Goal: Information Seeking & Learning: Learn about a topic

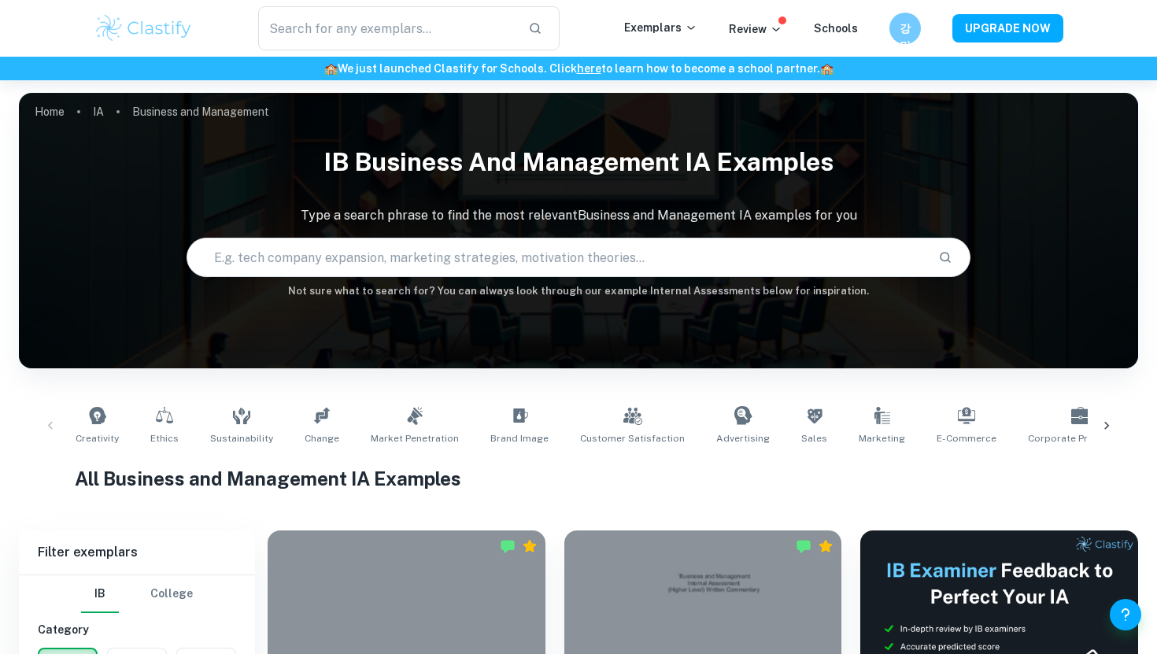
scroll to position [381, 0]
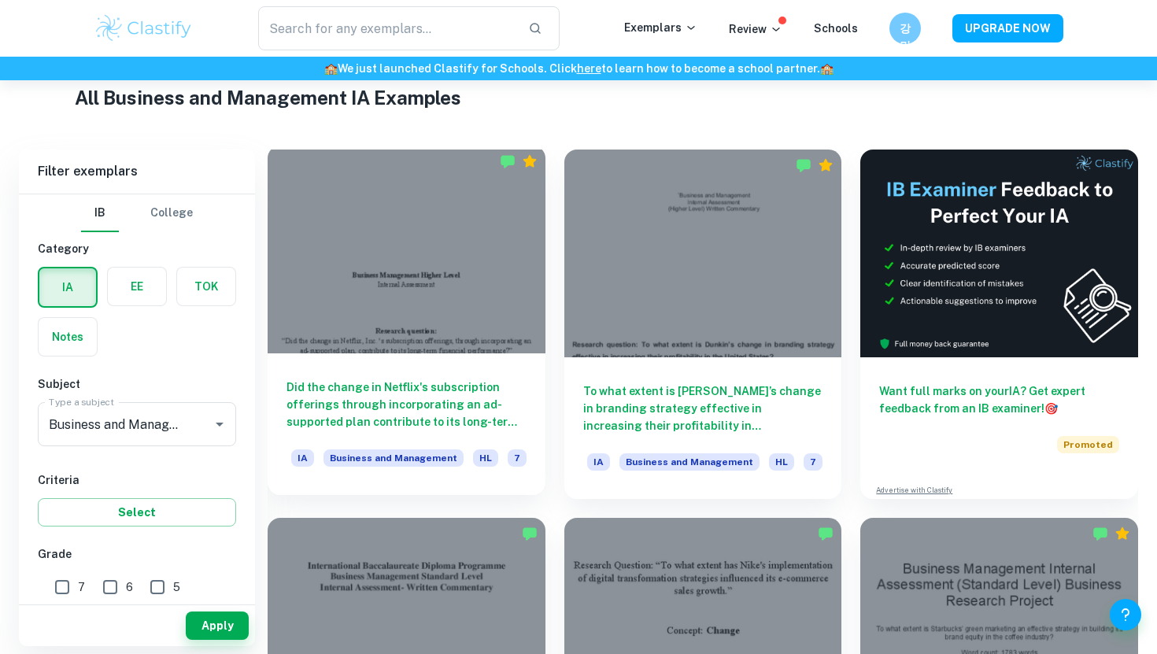
click at [478, 327] on div at bounding box center [407, 250] width 278 height 208
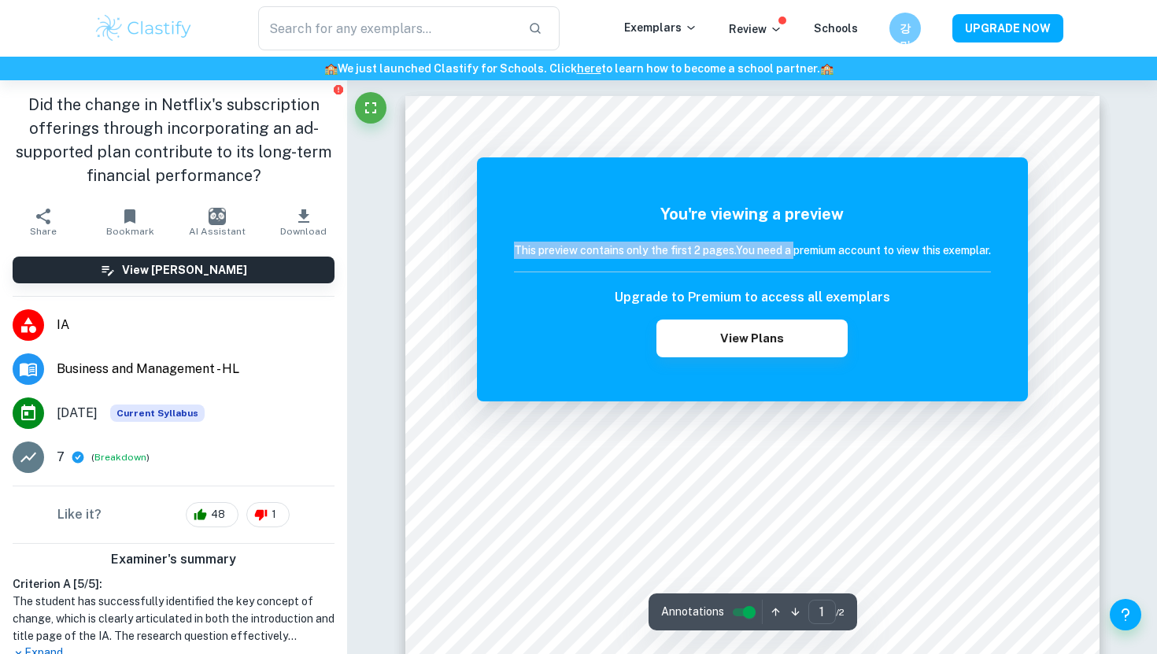
drag, startPoint x: 511, startPoint y: 249, endPoint x: 792, endPoint y: 248, distance: 280.1
click at [792, 248] on h6 "This preview contains only the first 2 pages. You need a premium account to vie…" at bounding box center [752, 250] width 477 height 17
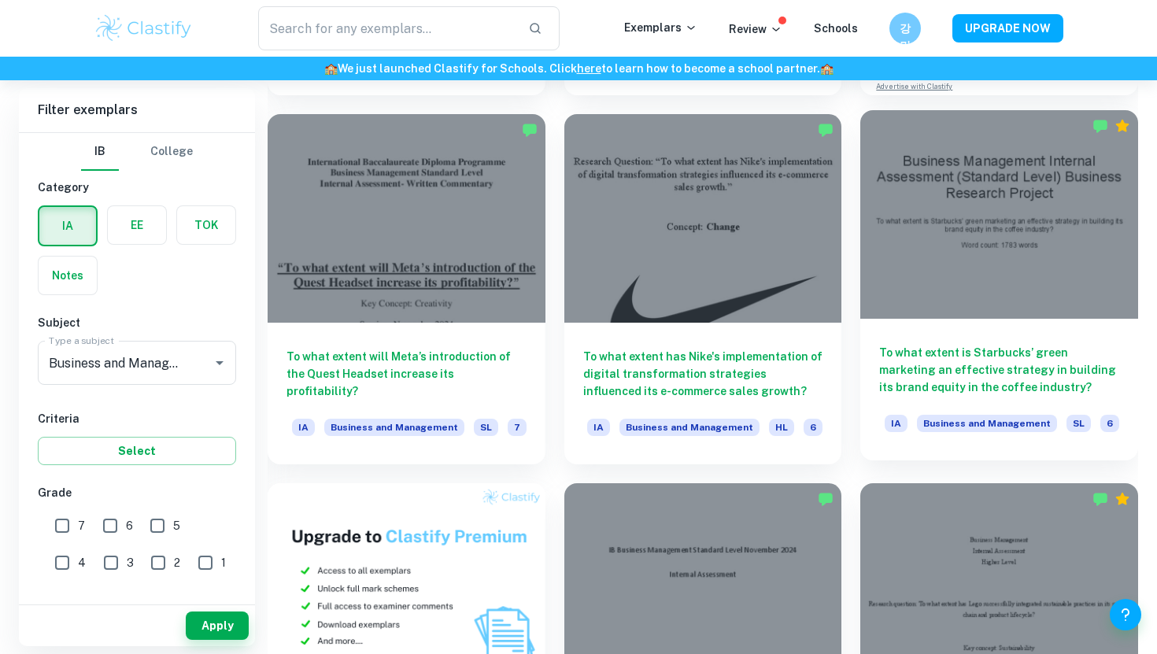
scroll to position [755, 0]
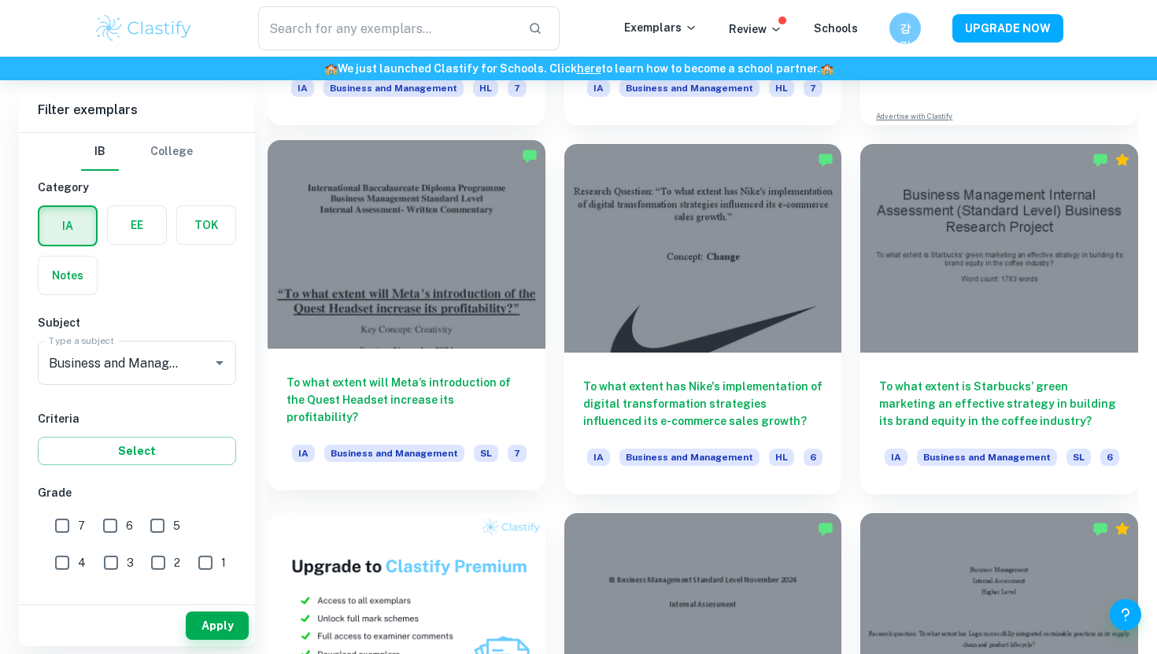
click at [507, 306] on div at bounding box center [407, 244] width 278 height 208
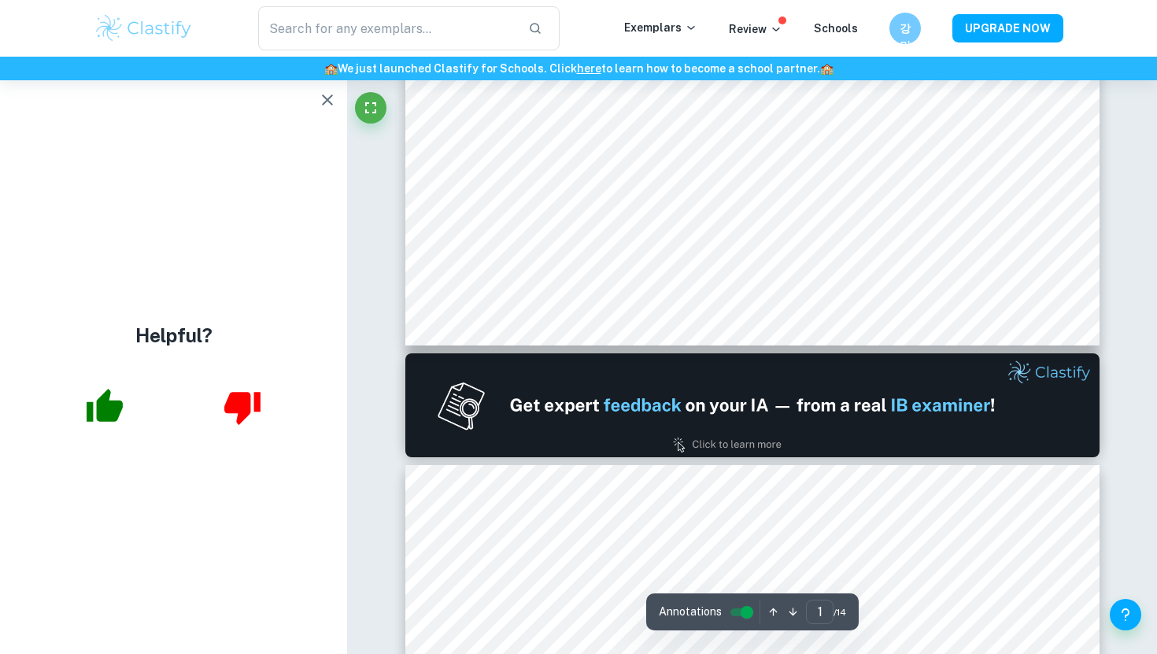
scroll to position [747, 0]
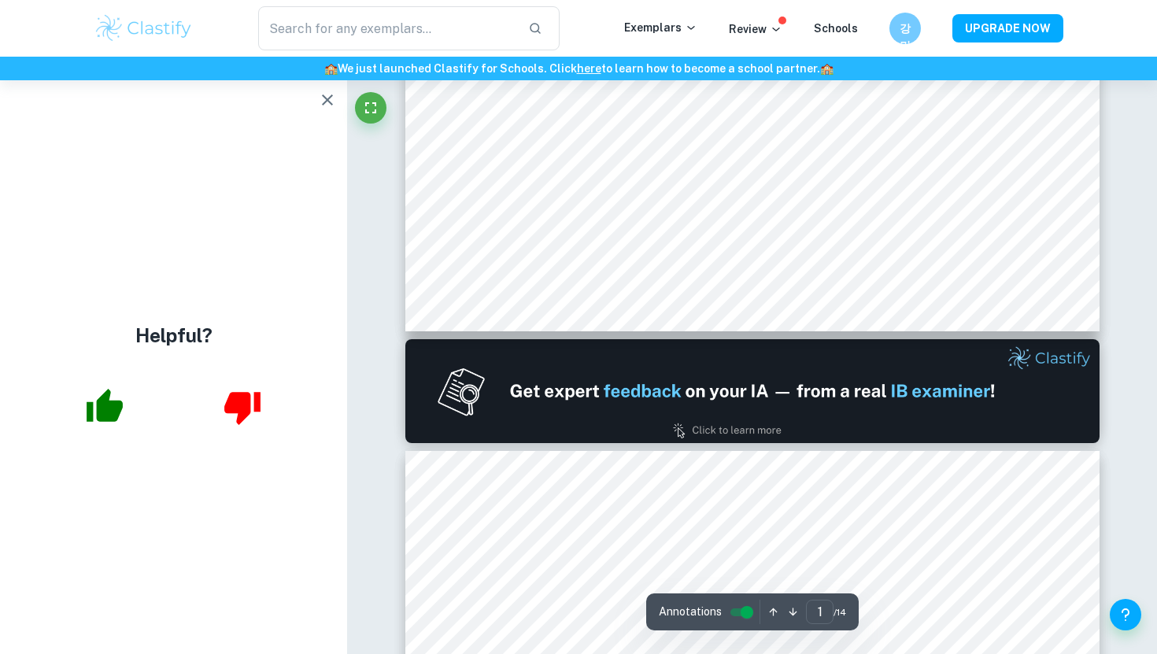
click at [320, 93] on icon "button" at bounding box center [327, 99] width 19 height 19
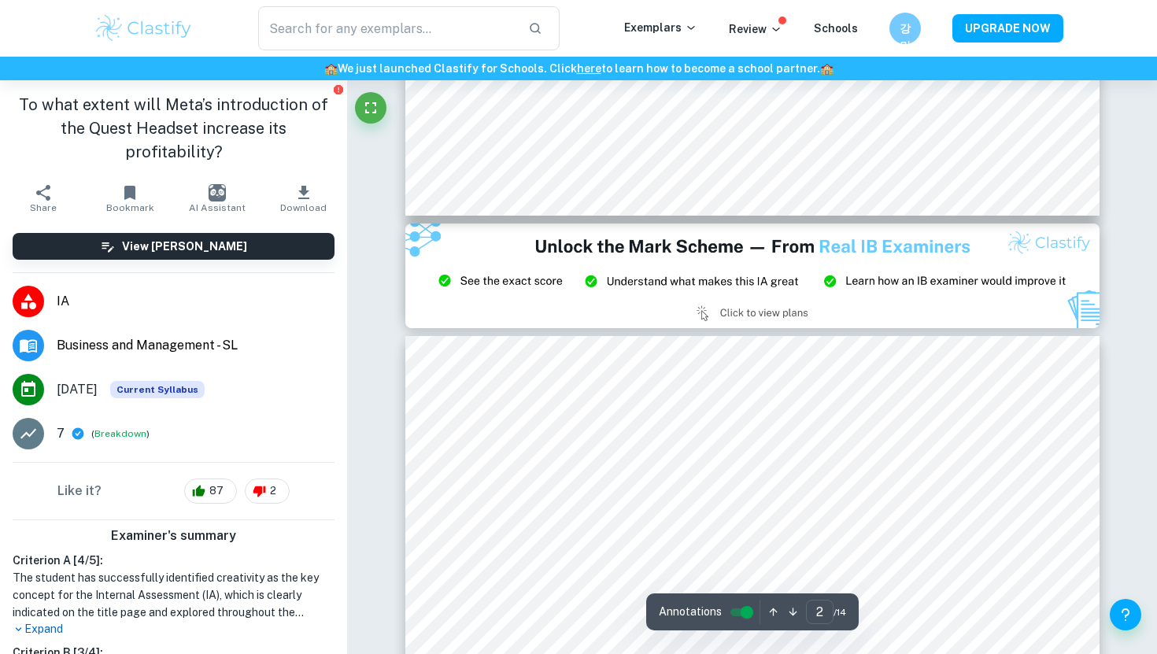
type input "3"
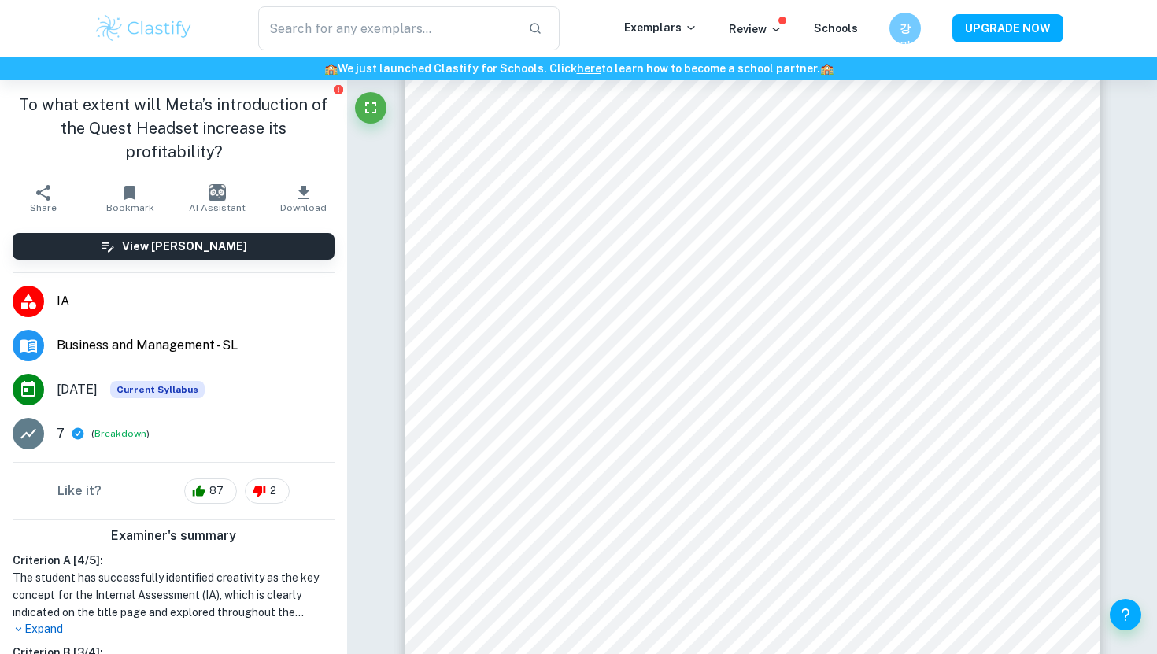
scroll to position [2382, 0]
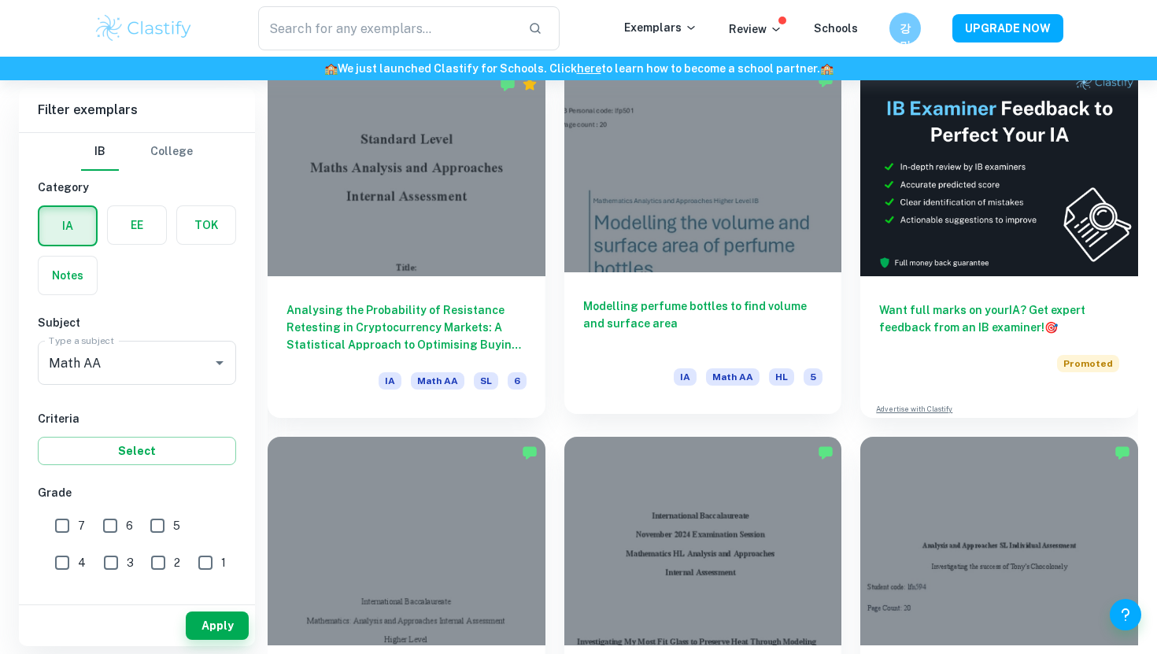
scroll to position [460, 0]
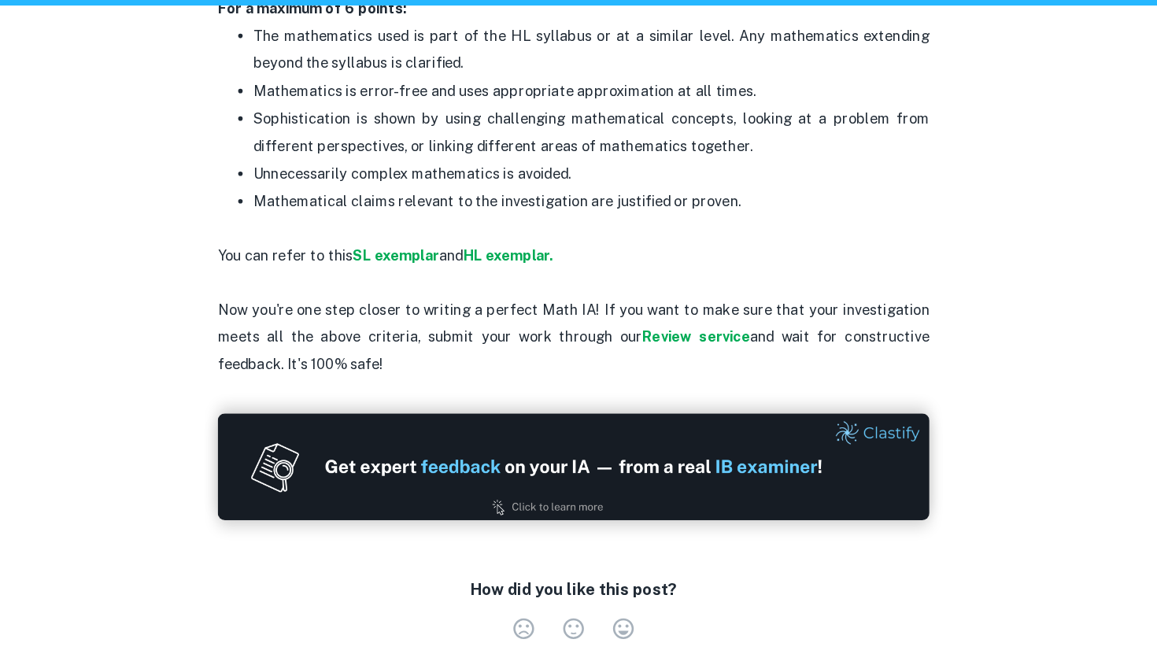
scroll to position [3303, 0]
